Goal: Transaction & Acquisition: Purchase product/service

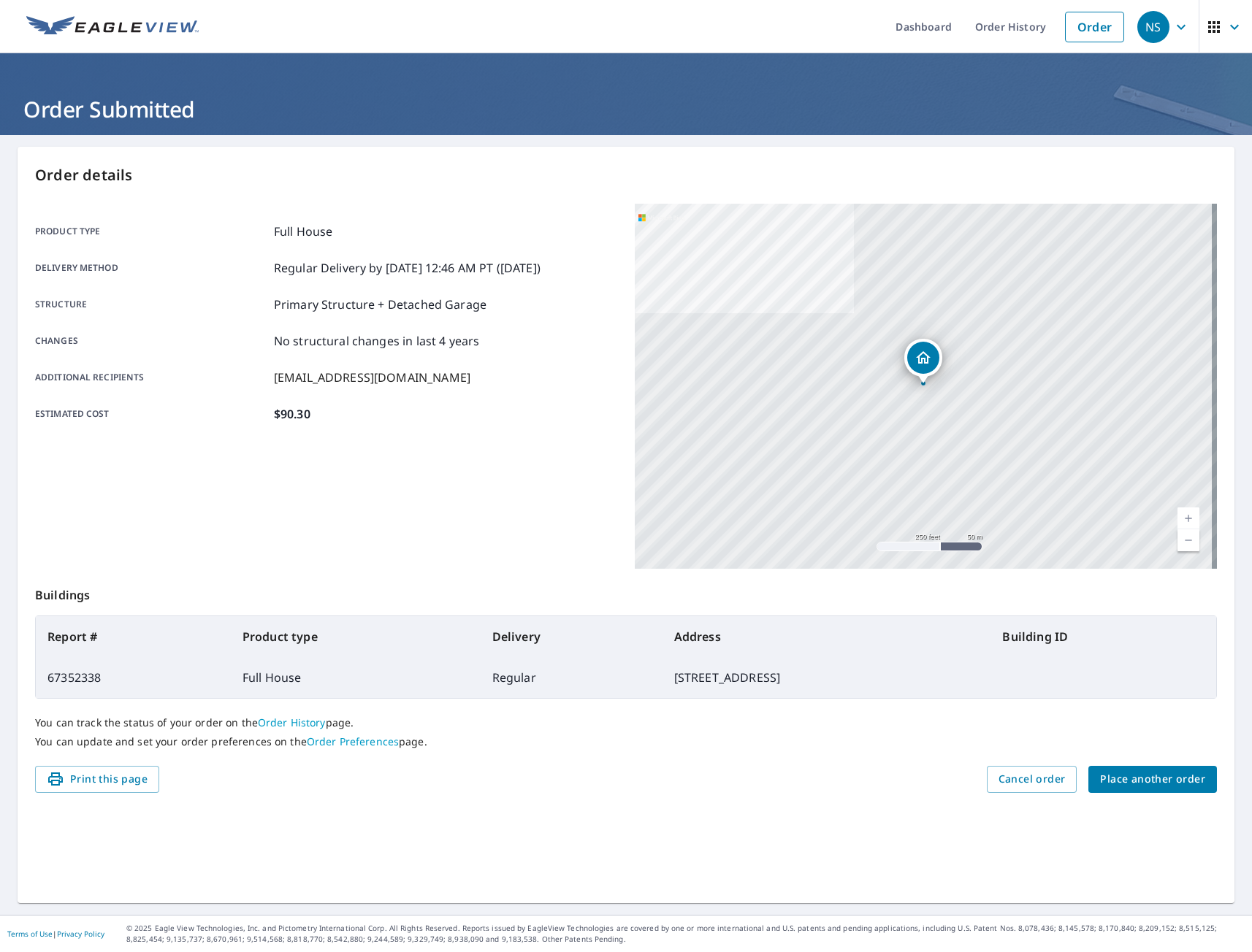
click at [1161, 768] on button "Place another order" at bounding box center [1152, 779] width 129 height 27
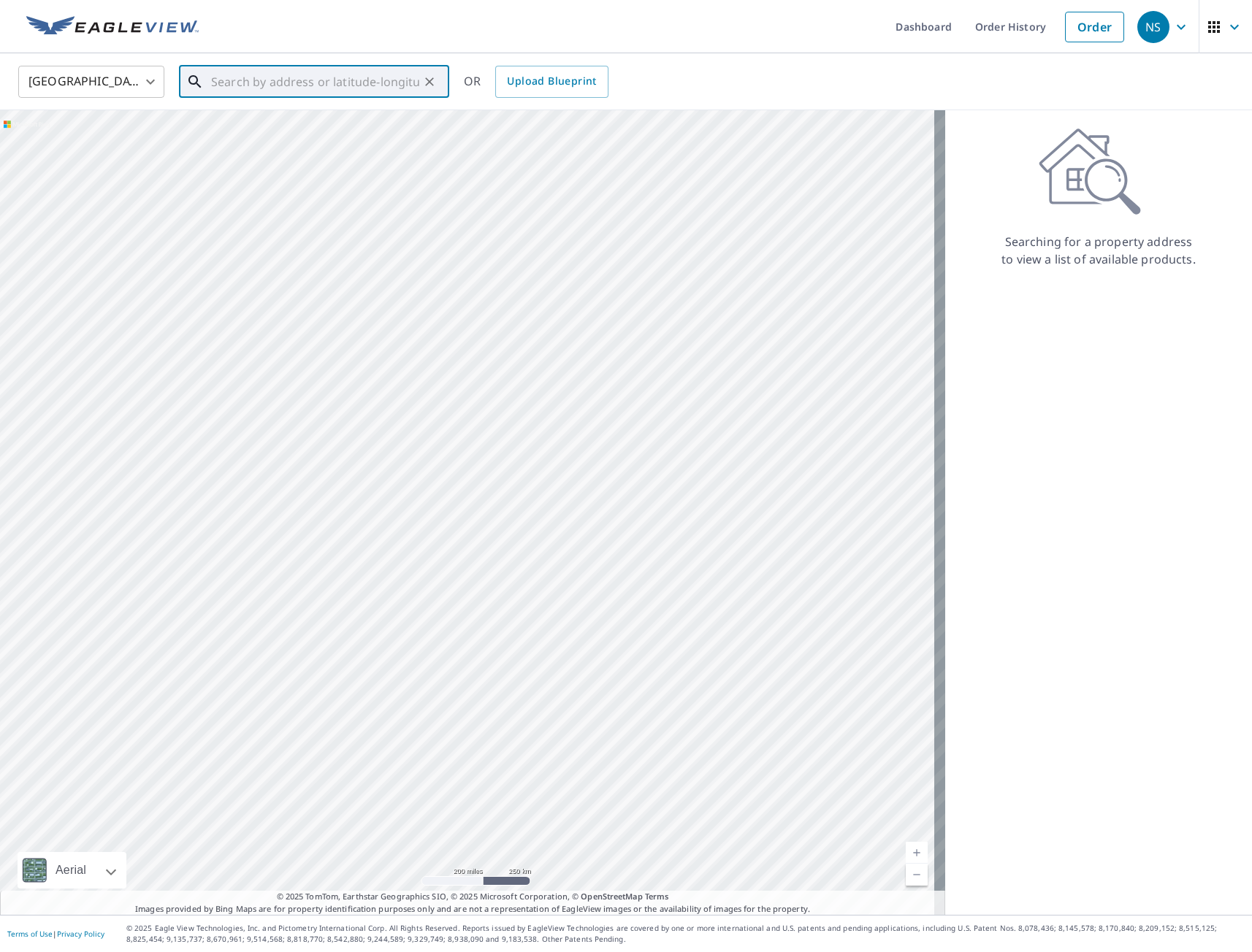
paste input "[STREET_ADDRESS]"
click at [298, 127] on span "[STREET_ADDRESS]" at bounding box center [323, 124] width 229 height 18
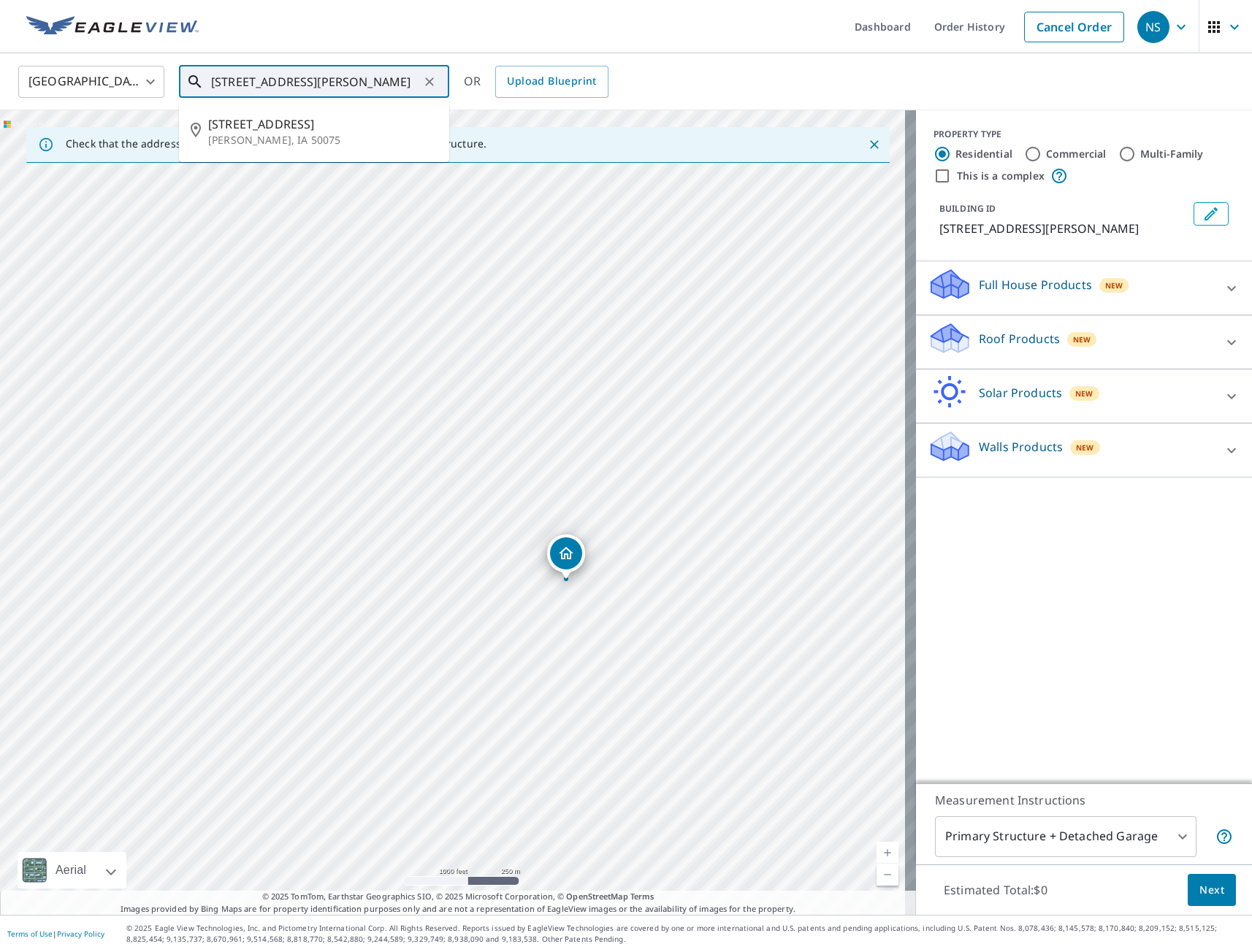
drag, startPoint x: 240, startPoint y: 81, endPoint x: 184, endPoint y: 86, distance: 56.2
click at [184, 86] on div "[STREET_ADDRESS][PERSON_NAME] ​" at bounding box center [315, 82] width 270 height 32
click at [398, 82] on input "[STREET_ADDRESS][PERSON_NAME]" at bounding box center [316, 82] width 209 height 41
drag, startPoint x: 241, startPoint y: 80, endPoint x: 154, endPoint y: 86, distance: 87.2
click at [154, 86] on div "[GEOGRAPHIC_DATA] [GEOGRAPHIC_DATA] ​ [STREET_ADDRESS][PERSON_NAME] ​ [STREET_A…" at bounding box center [621, 81] width 1227 height 35
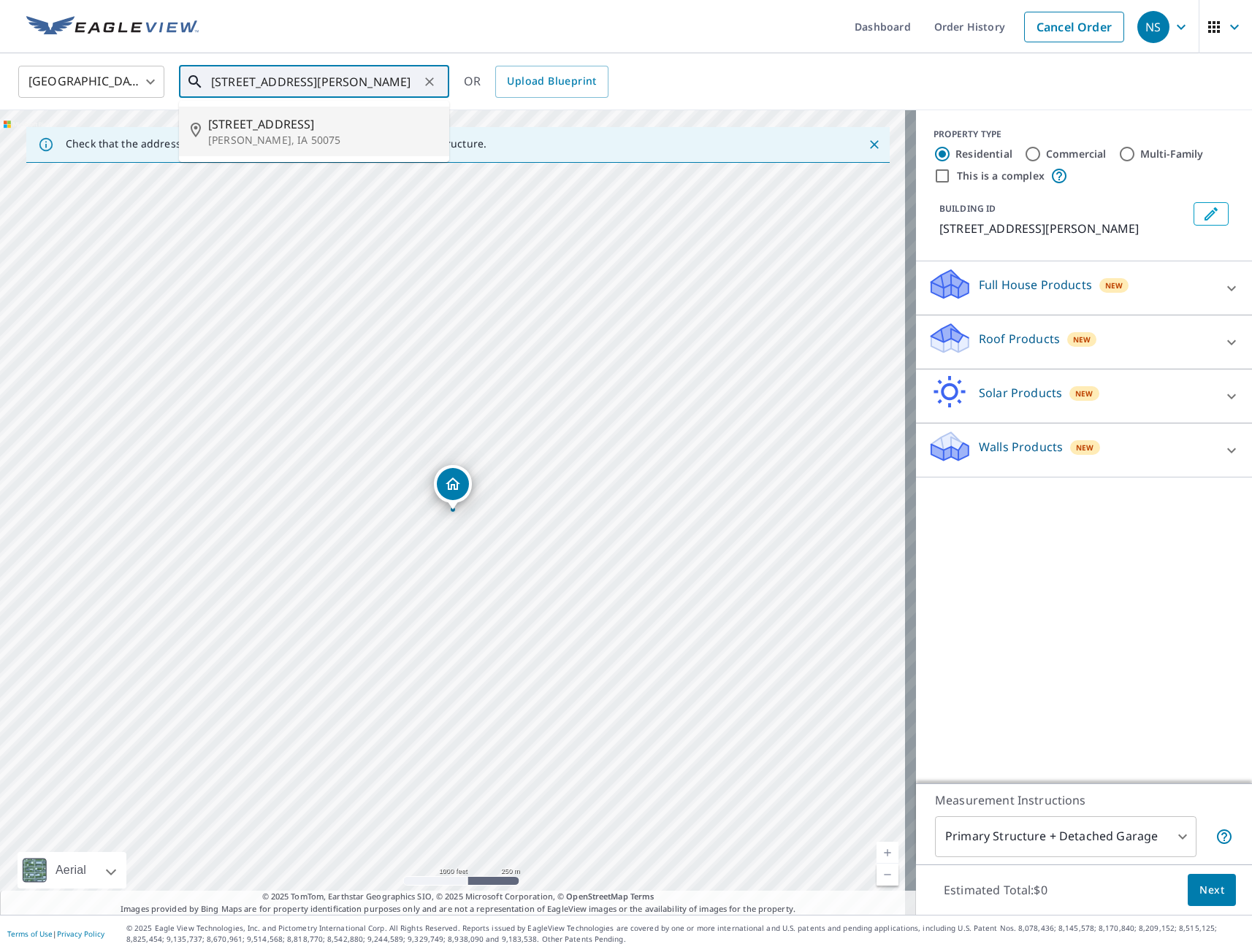
click at [268, 139] on p "[PERSON_NAME], IA 50075" at bounding box center [323, 141] width 229 height 15
type input "[STREET_ADDRESS][PERSON_NAME]"
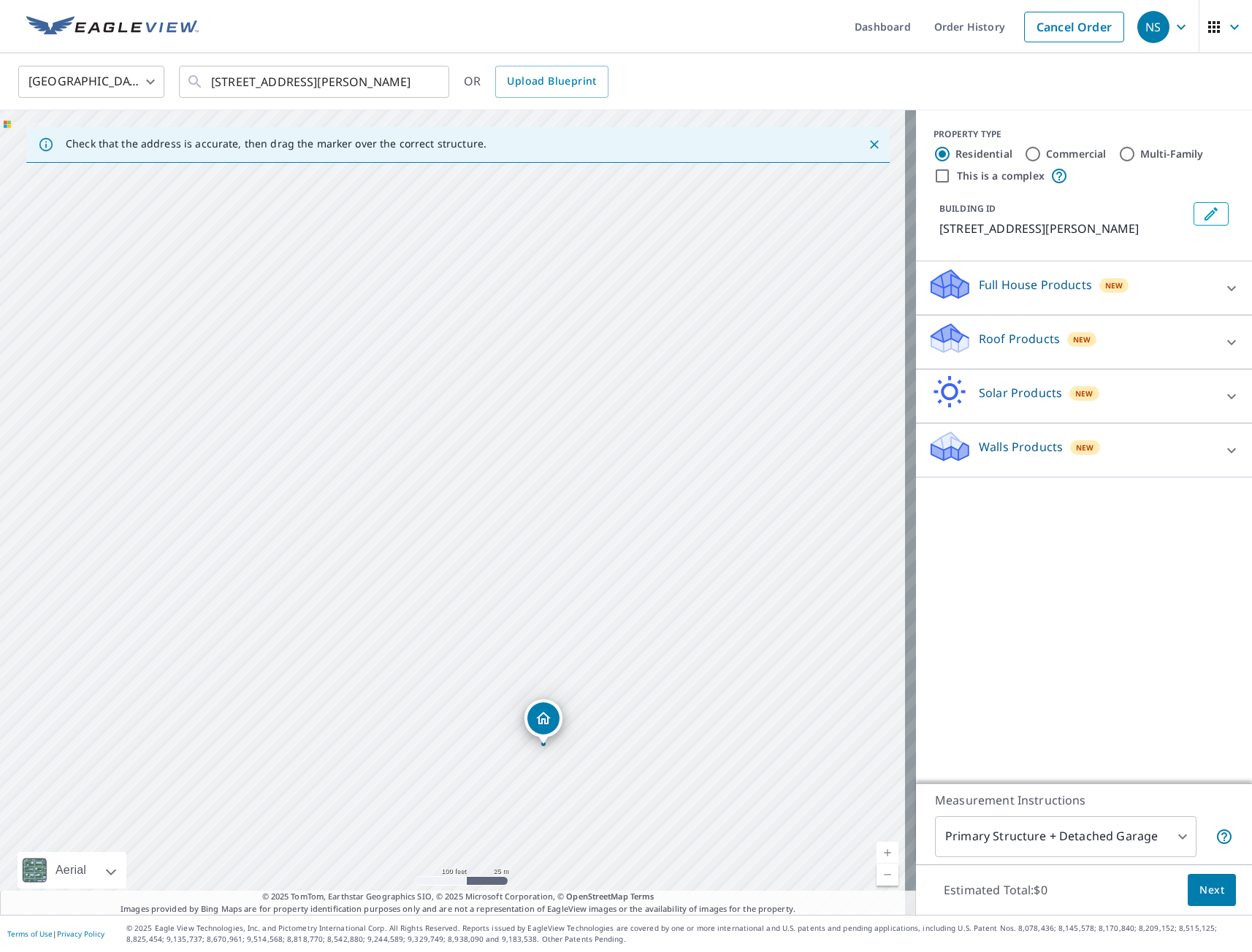
drag, startPoint x: 503, startPoint y: 453, endPoint x: 569, endPoint y: 529, distance: 100.7
click at [569, 529] on div "[GEOGRAPHIC_DATA][PERSON_NAME]" at bounding box center [457, 512] width 916 height 805
drag, startPoint x: 759, startPoint y: 625, endPoint x: 683, endPoint y: 341, distance: 294.0
click at [683, 341] on div "[GEOGRAPHIC_DATA][PERSON_NAME]" at bounding box center [457, 512] width 916 height 805
drag, startPoint x: 627, startPoint y: 615, endPoint x: 684, endPoint y: 328, distance: 292.6
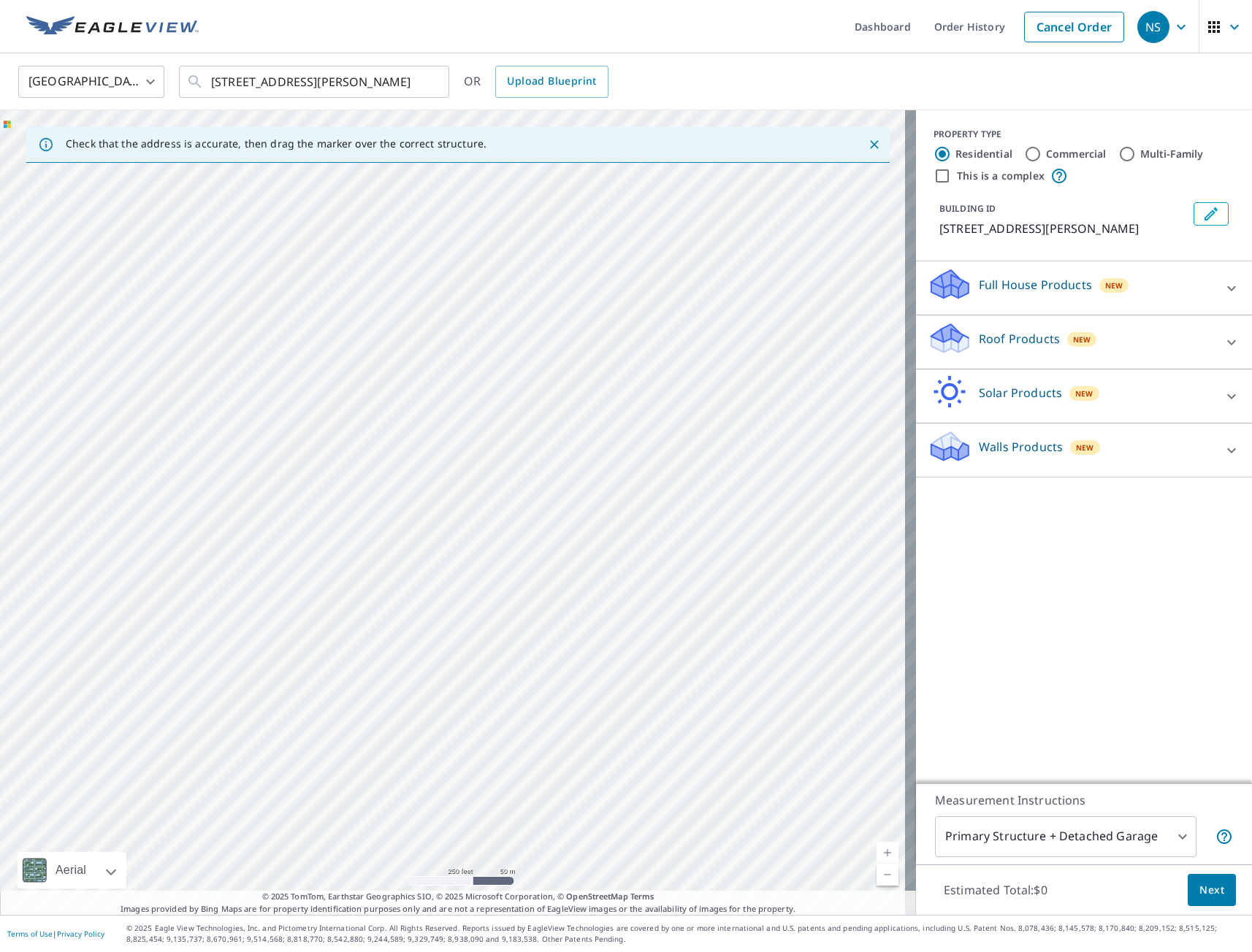
click at [684, 328] on div "[GEOGRAPHIC_DATA][PERSON_NAME]" at bounding box center [457, 512] width 916 height 805
drag, startPoint x: 680, startPoint y: 707, endPoint x: 683, endPoint y: 416, distance: 291.0
click at [683, 416] on div "[GEOGRAPHIC_DATA][PERSON_NAME]" at bounding box center [457, 512] width 916 height 805
drag, startPoint x: 701, startPoint y: 685, endPoint x: 704, endPoint y: 440, distance: 245.0
click at [704, 440] on div "[GEOGRAPHIC_DATA][PERSON_NAME]" at bounding box center [457, 512] width 916 height 805
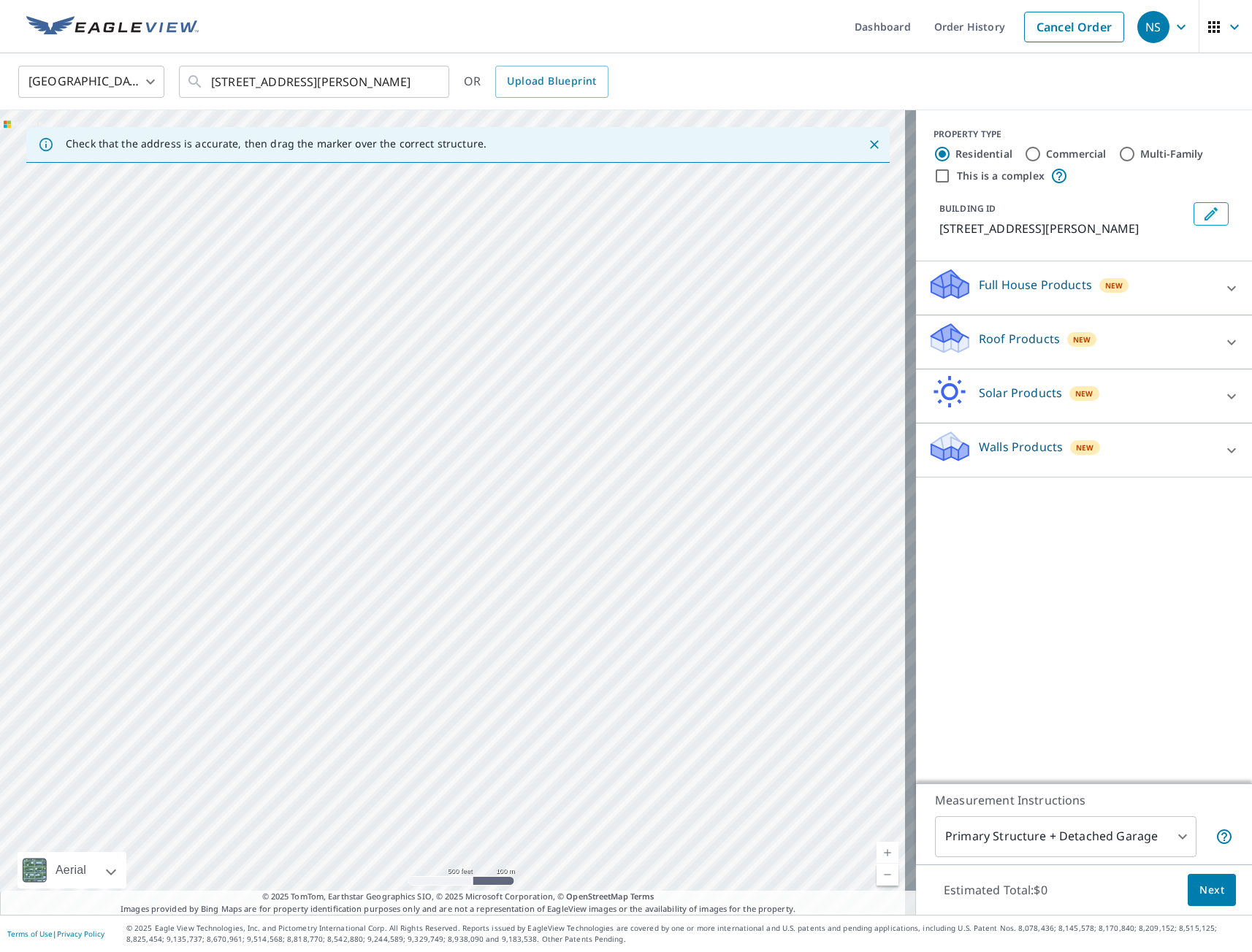
drag, startPoint x: 684, startPoint y: 643, endPoint x: 531, endPoint y: 787, distance: 210.1
click at [533, 794] on div "[GEOGRAPHIC_DATA][PERSON_NAME]" at bounding box center [457, 512] width 916 height 805
drag, startPoint x: 438, startPoint y: 627, endPoint x: 530, endPoint y: 625, distance: 92.0
click at [531, 625] on div "[GEOGRAPHIC_DATA][PERSON_NAME]" at bounding box center [457, 512] width 916 height 805
click at [225, 497] on div "[GEOGRAPHIC_DATA][PERSON_NAME]" at bounding box center [457, 512] width 916 height 805
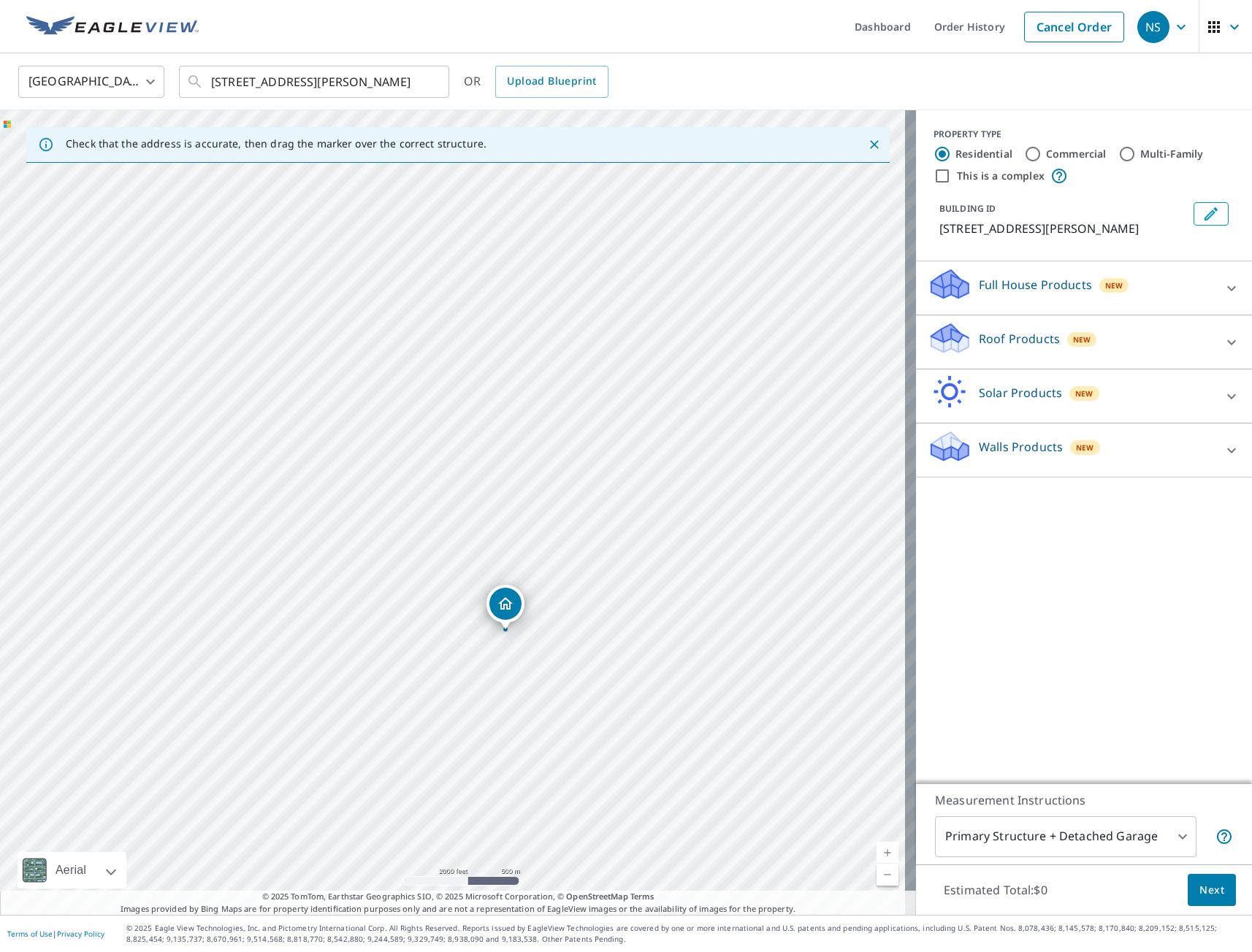
drag, startPoint x: 511, startPoint y: 517, endPoint x: 495, endPoint y: 647, distance: 131.0
drag, startPoint x: 626, startPoint y: 752, endPoint x: 648, endPoint y: 545, distance: 208.2
click at [648, 545] on div "[STREET_ADDRESS][PERSON_NAME]" at bounding box center [457, 512] width 916 height 805
drag, startPoint x: 469, startPoint y: 281, endPoint x: 473, endPoint y: 567, distance: 286.0
drag, startPoint x: 568, startPoint y: 725, endPoint x: 639, endPoint y: 727, distance: 71.0
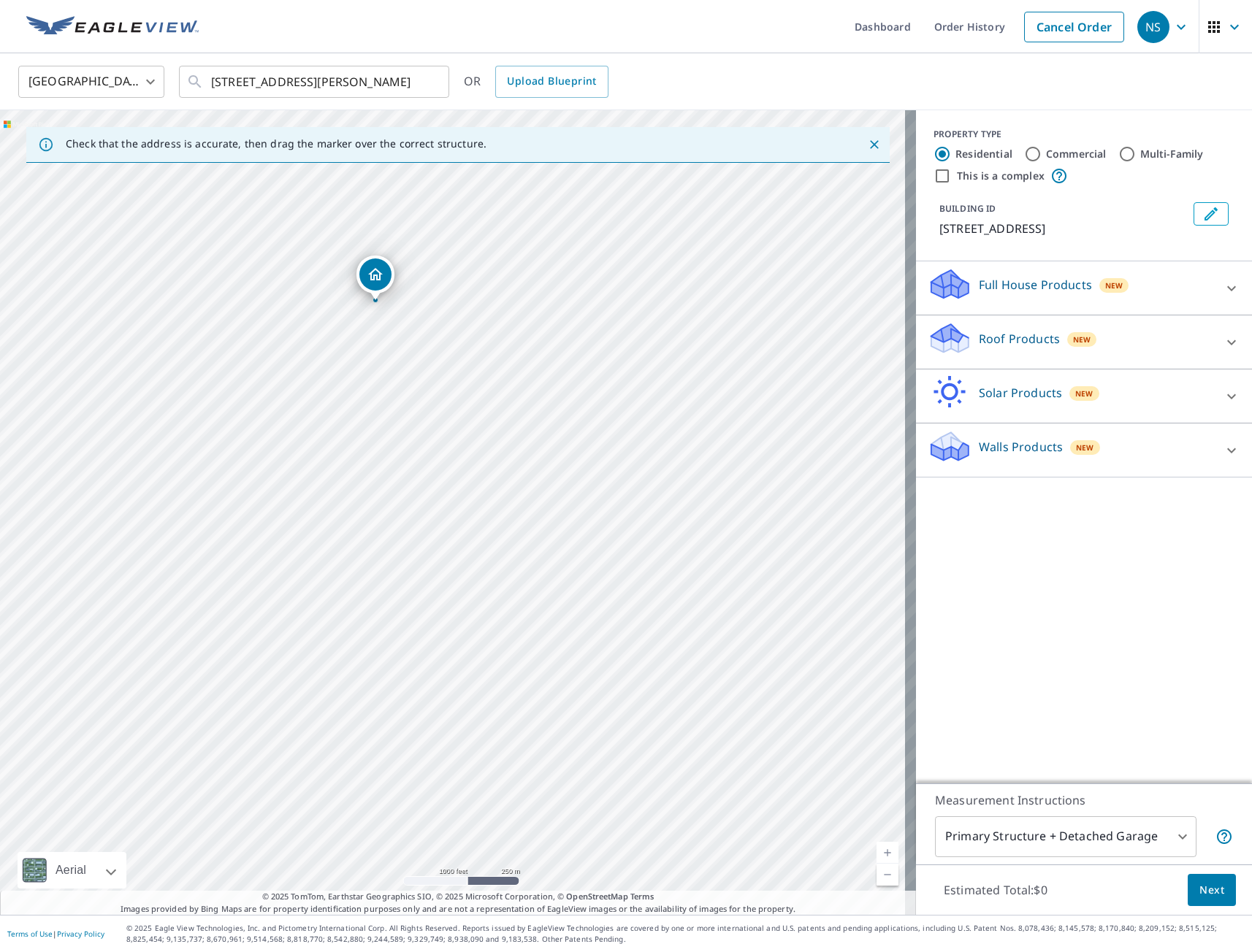
click at [639, 727] on div "[STREET_ADDRESS]" at bounding box center [457, 512] width 916 height 805
drag, startPoint x: 379, startPoint y: 314, endPoint x: 415, endPoint y: 572, distance: 260.5
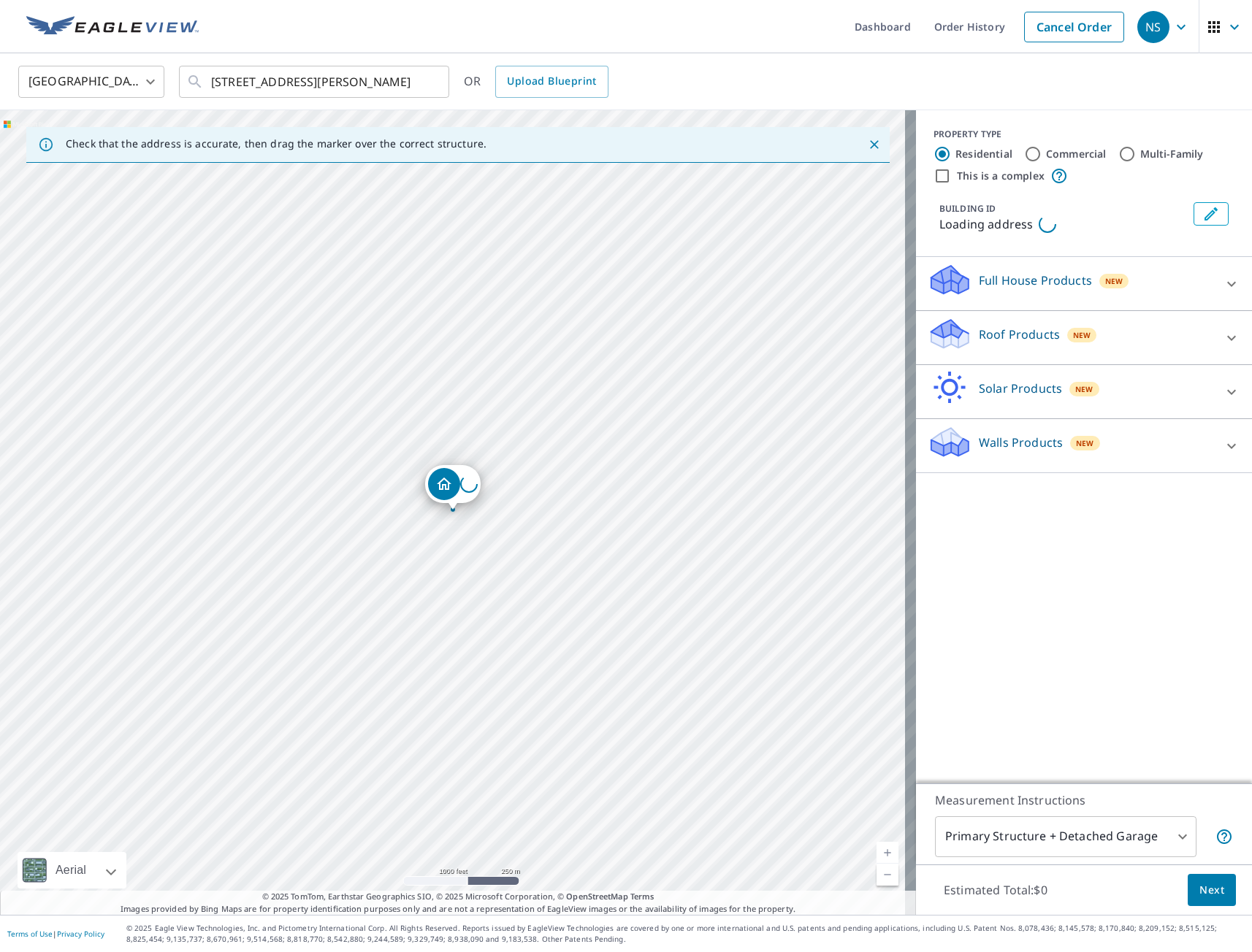
click at [400, 576] on div "Loading address" at bounding box center [457, 512] width 916 height 805
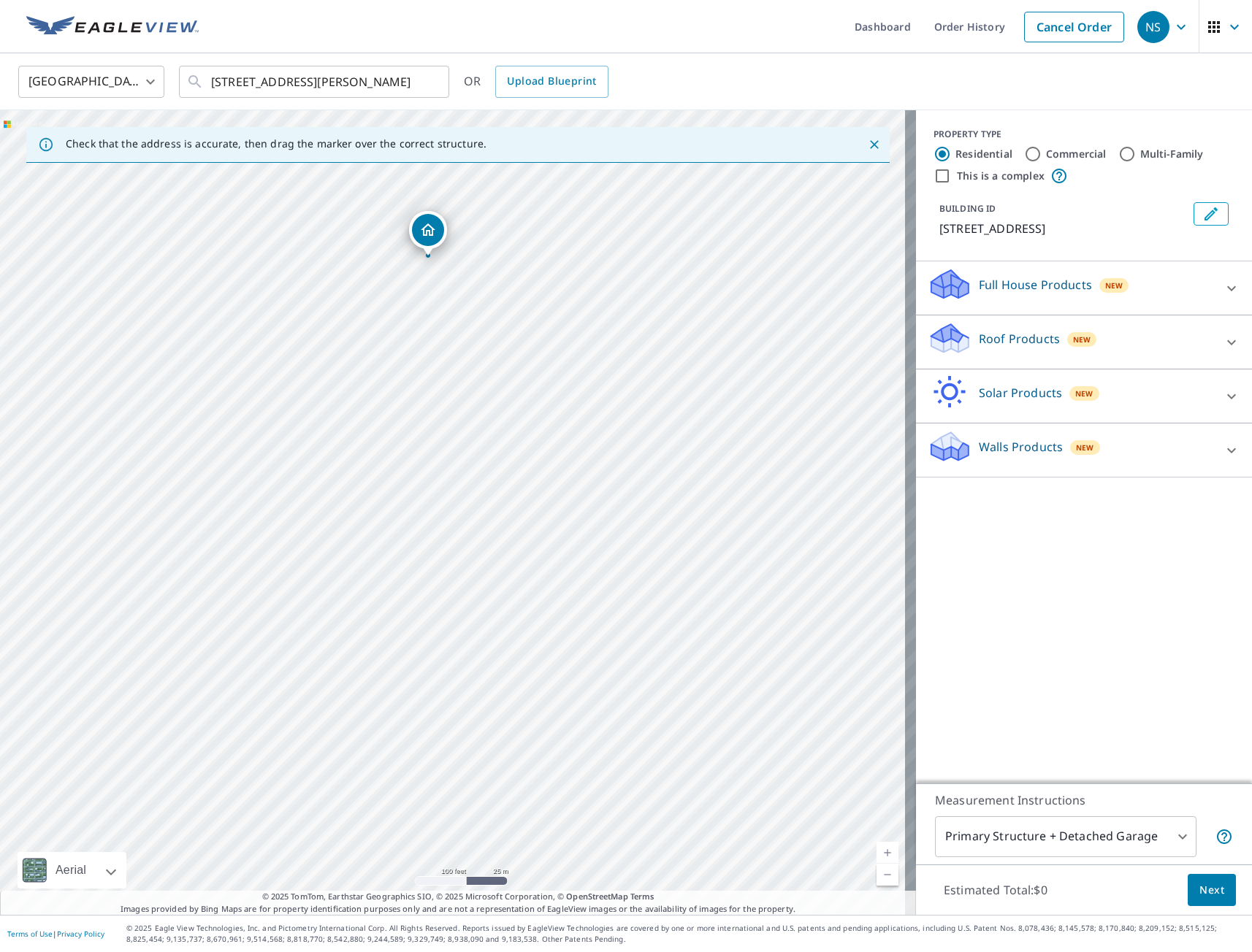
drag, startPoint x: 426, startPoint y: 499, endPoint x: 597, endPoint y: 530, distance: 173.8
click at [597, 530] on div "[STREET_ADDRESS]" at bounding box center [457, 512] width 916 height 805
drag, startPoint x: 432, startPoint y: 235, endPoint x: 302, endPoint y: 395, distance: 206.2
click at [1007, 292] on p "Full House Products" at bounding box center [1035, 284] width 114 height 18
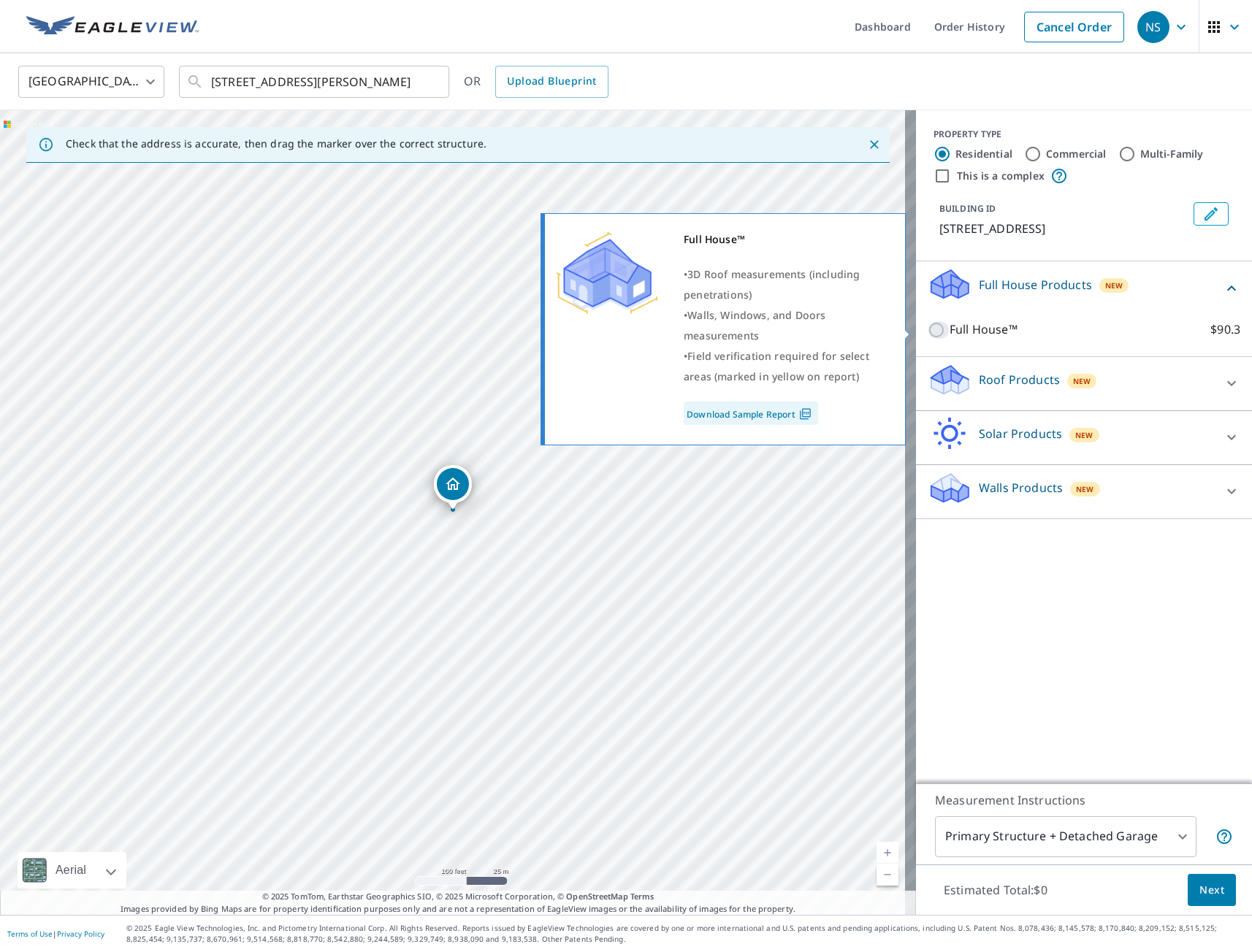
click at [928, 333] on input "Full House™ $90.3" at bounding box center [938, 330] width 22 height 18
checkbox input "true"
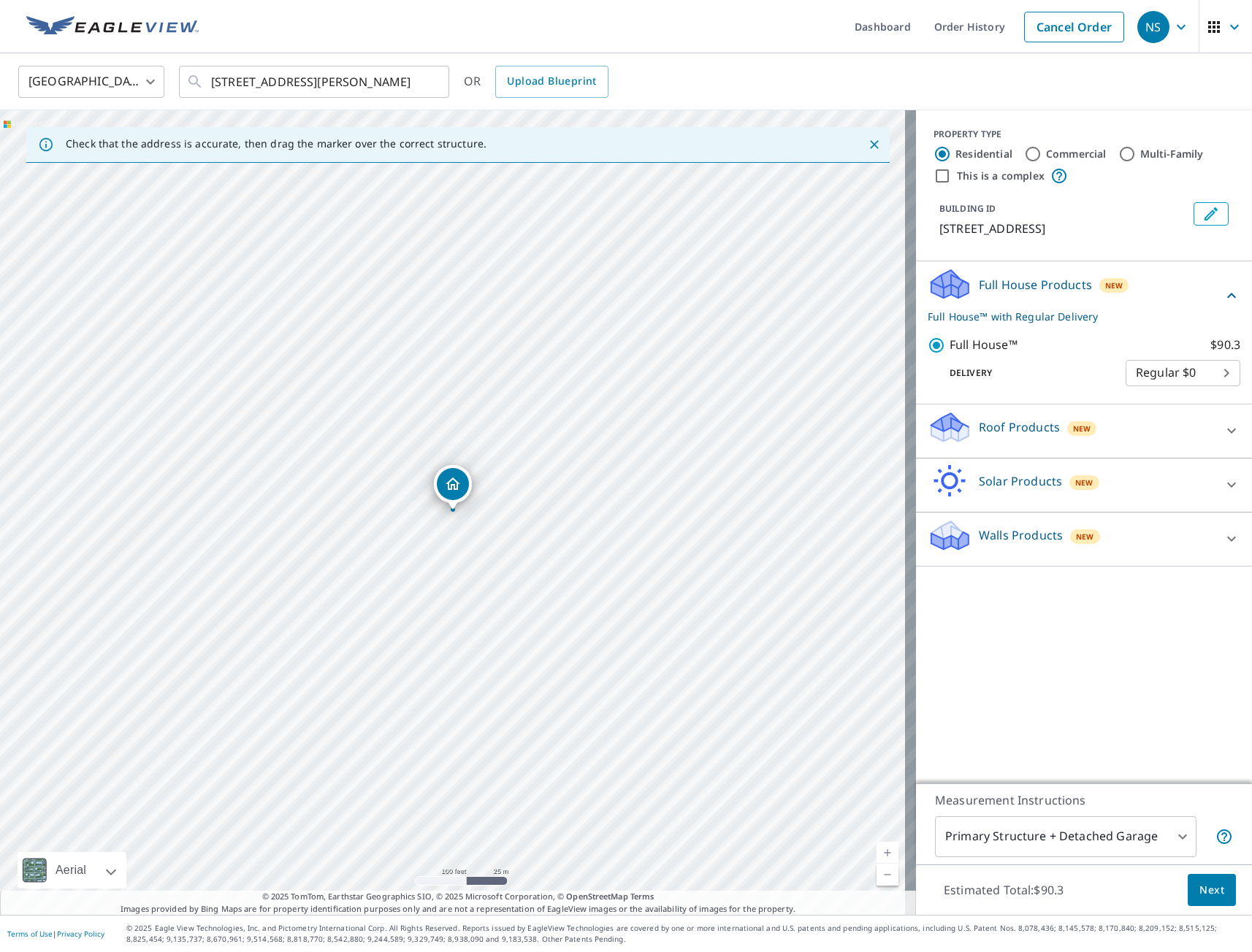
click at [1203, 897] on span "Next" at bounding box center [1212, 890] width 24 height 18
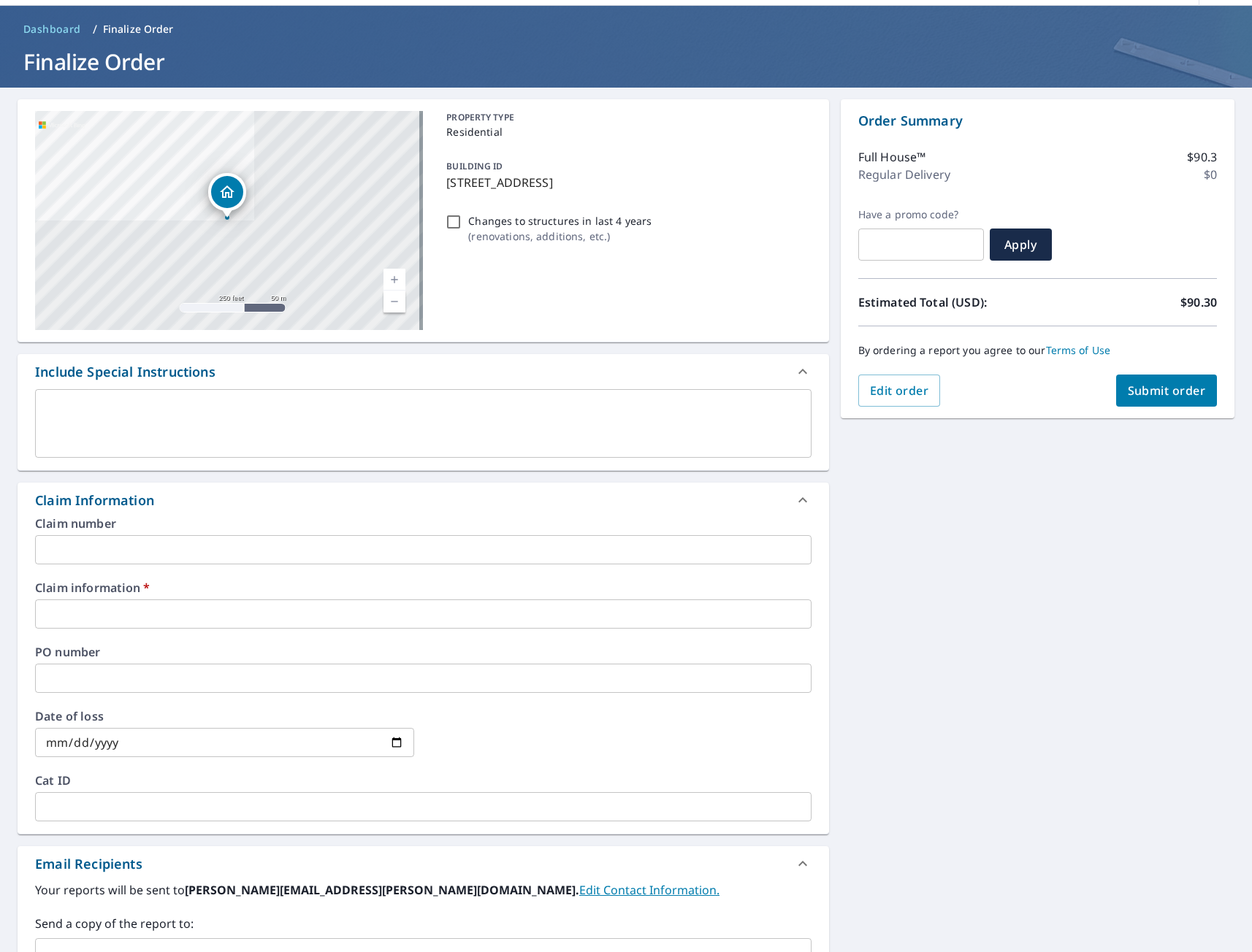
scroll to position [73, 0]
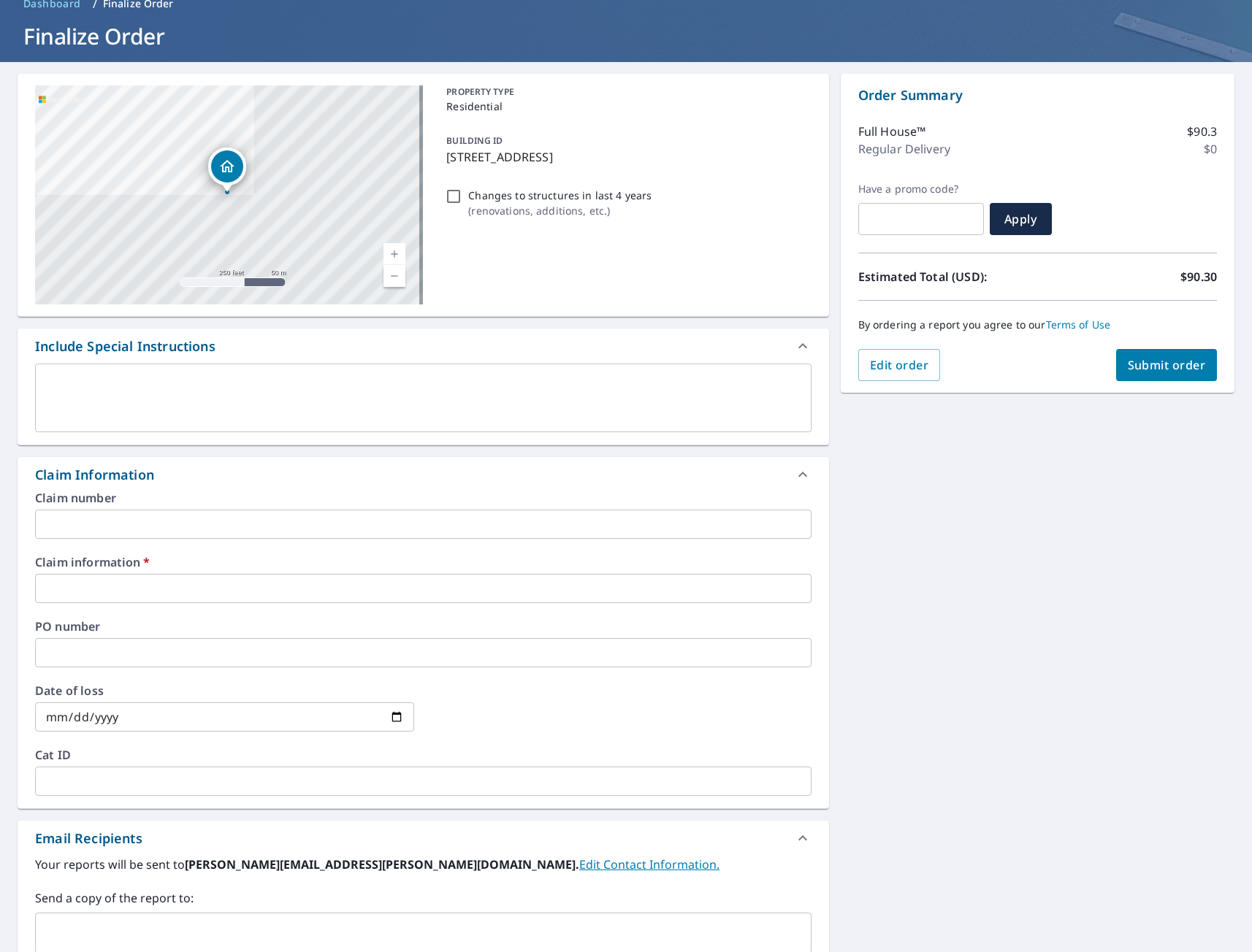
click at [120, 590] on input "text" at bounding box center [423, 588] width 777 height 29
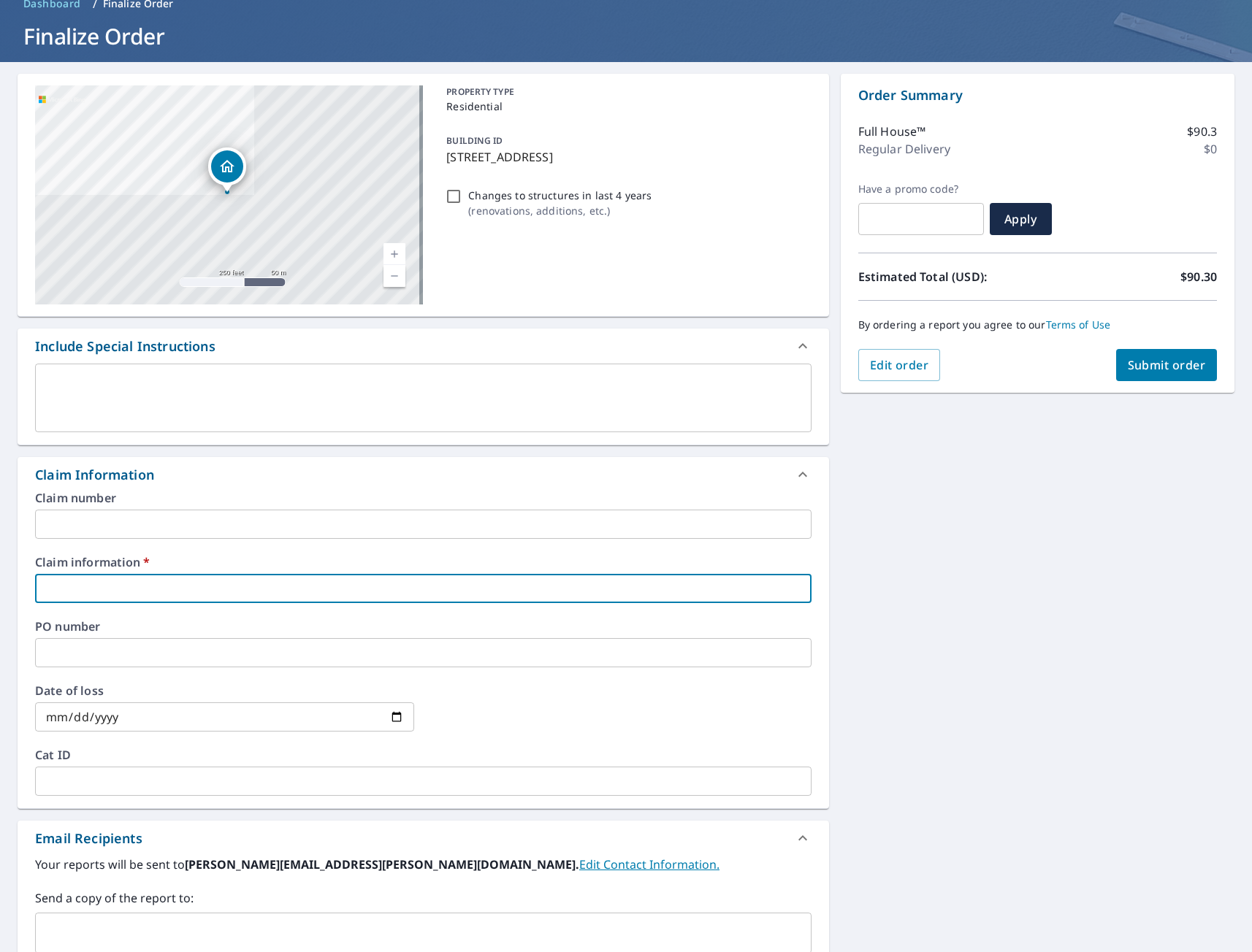
type input "tmj"
checkbox input "true"
click at [943, 657] on div "[STREET_ADDRESS] Aerial Road A standard road map Aerial A detailed look from ab…" at bounding box center [626, 618] width 1252 height 1112
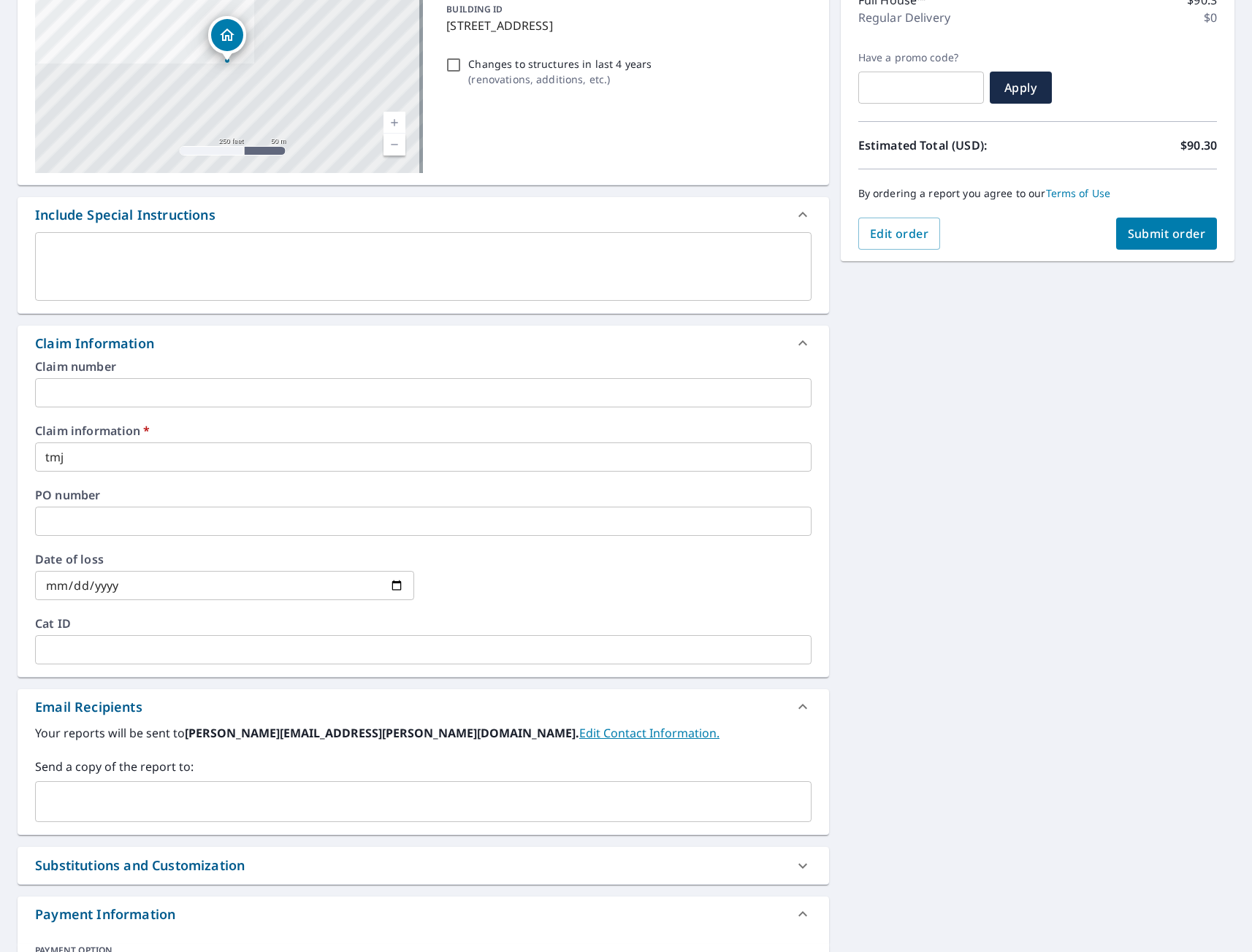
scroll to position [332, 0]
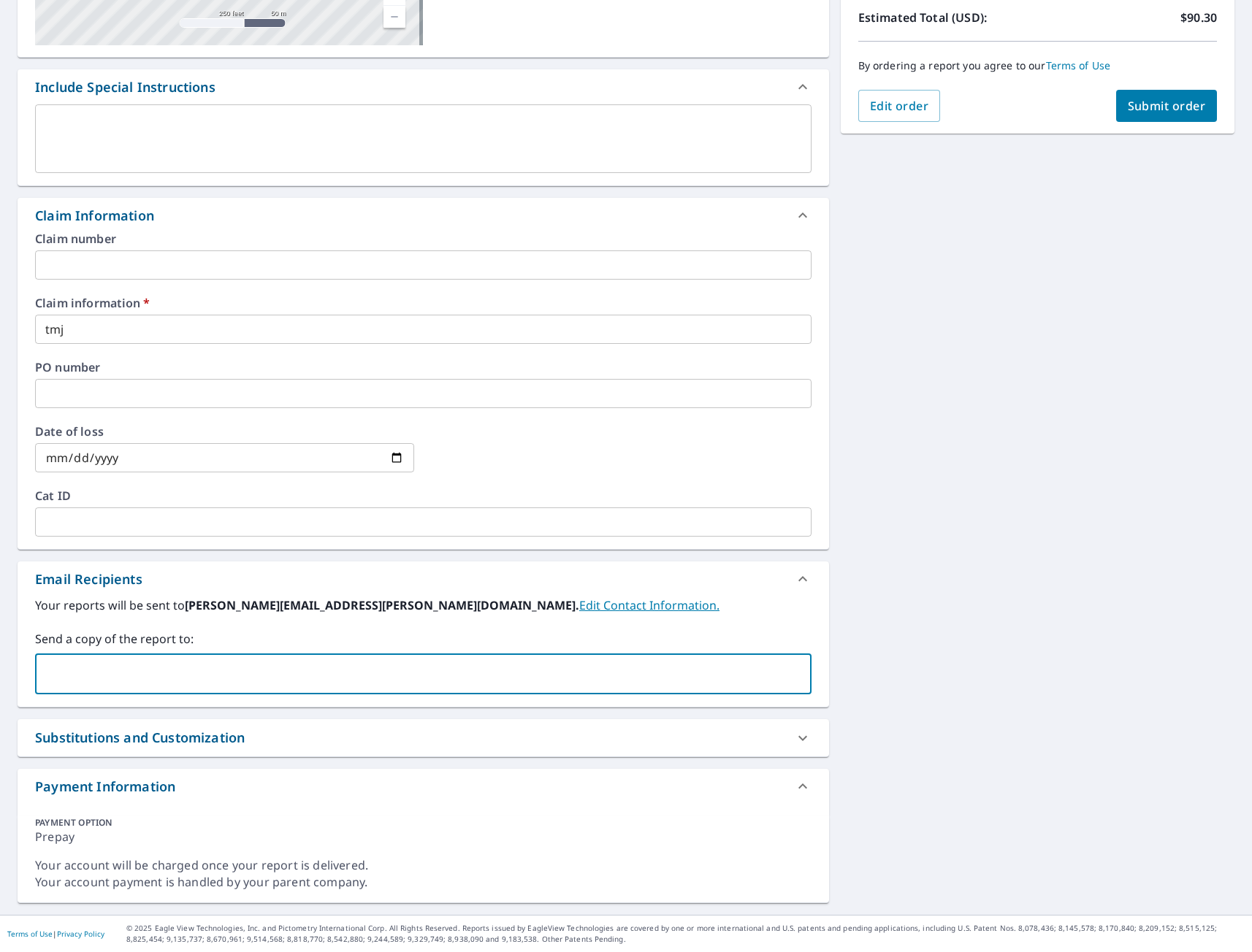
click at [95, 674] on input "text" at bounding box center [411, 674] width 741 height 28
type input "[EMAIL_ADDRESS][DOMAIN_NAME]"
click at [1010, 537] on div "[STREET_ADDRESS] Aerial Road A standard road map Aerial A detailed look from ab…" at bounding box center [626, 359] width 1252 height 1112
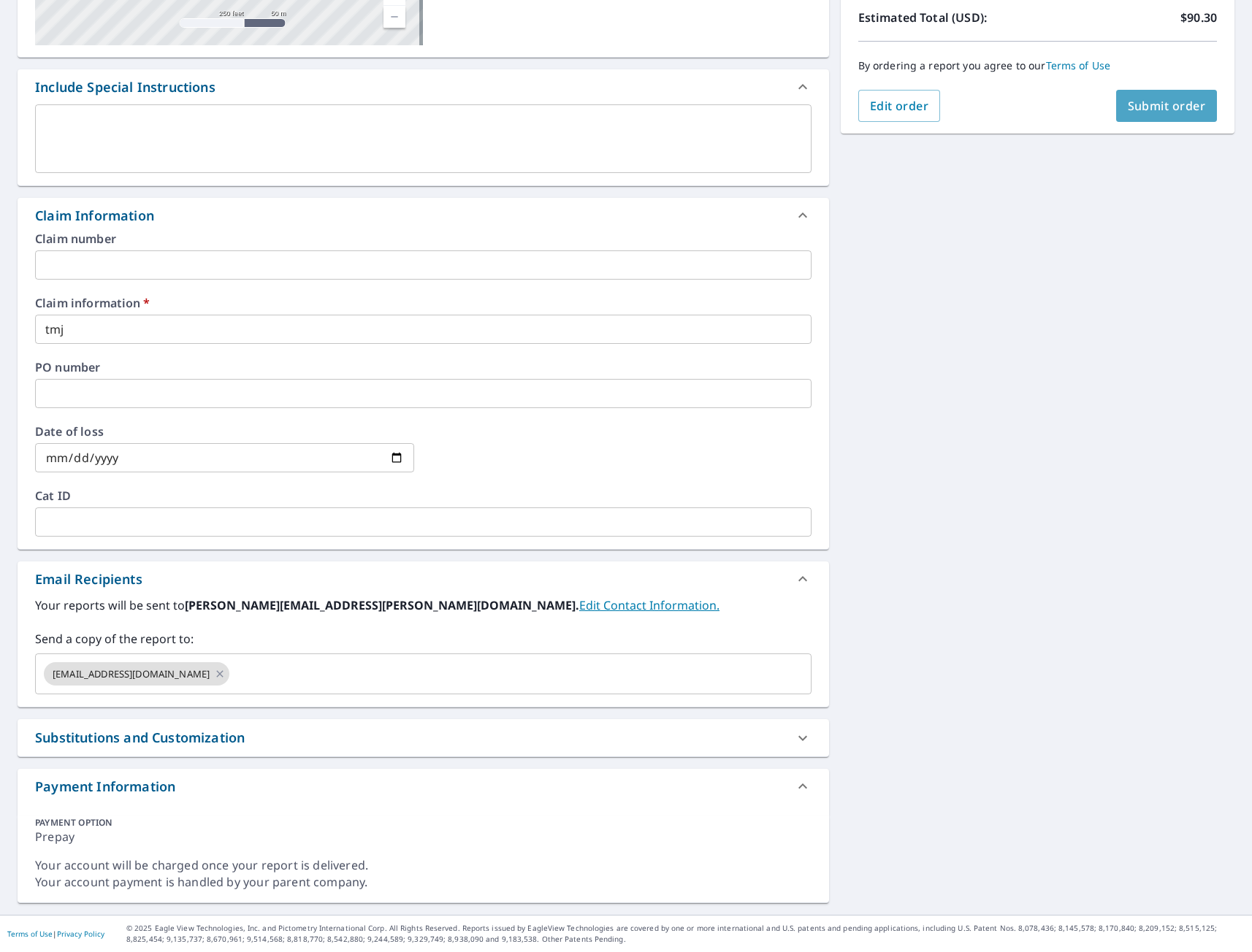
click at [1160, 114] on button "Submit order" at bounding box center [1167, 106] width 101 height 32
checkbox input "true"
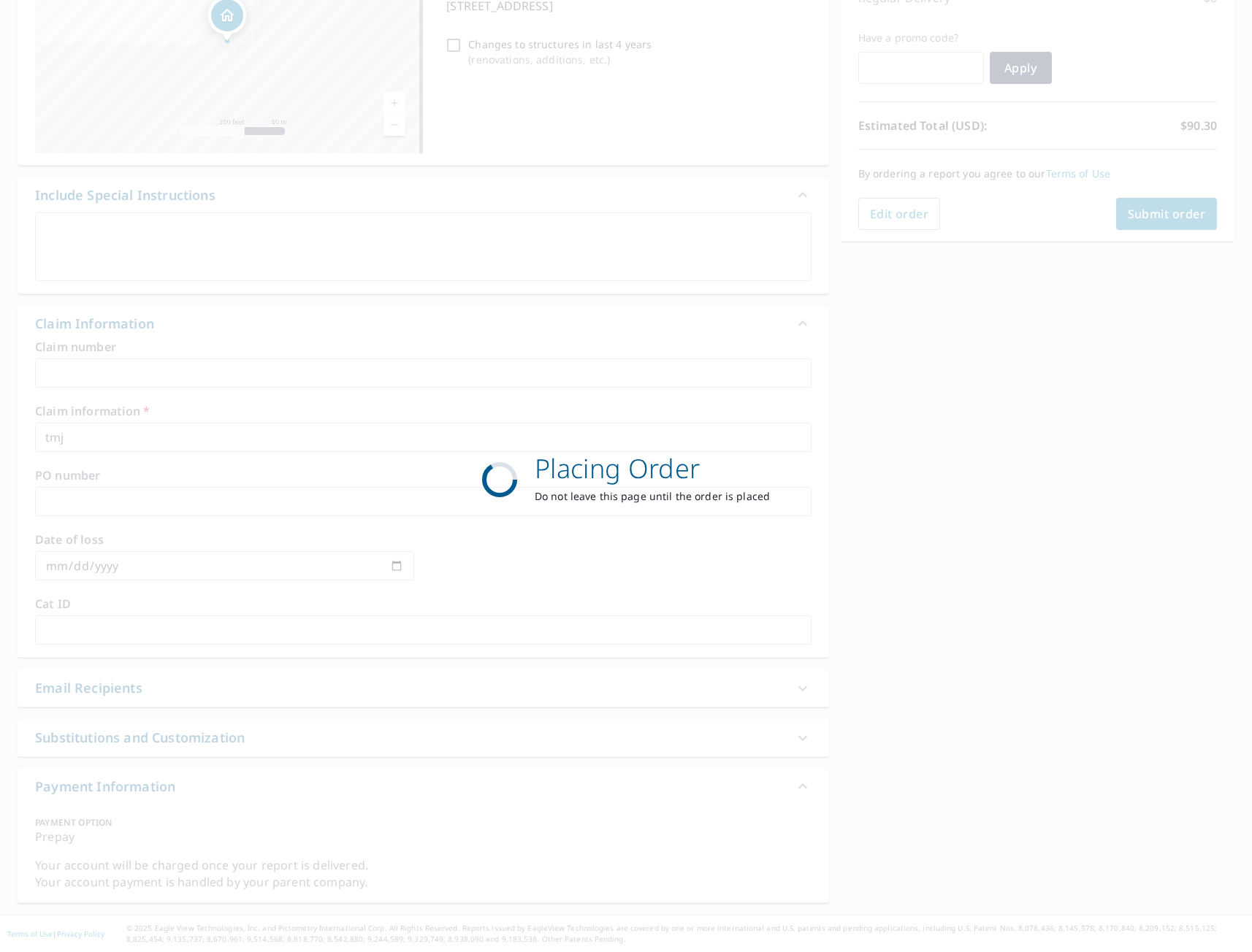
scroll to position [224, 0]
